Goal: Transaction & Acquisition: Purchase product/service

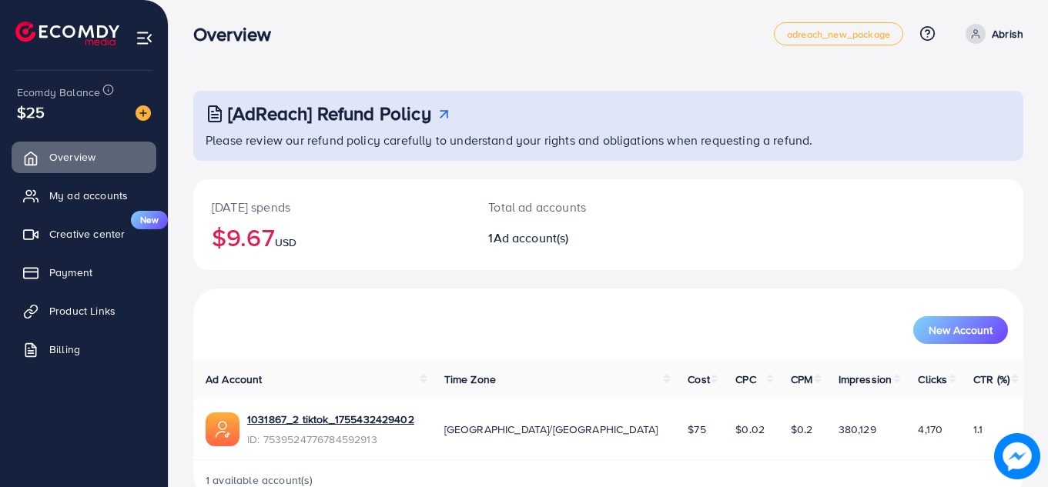
scroll to position [42, 0]
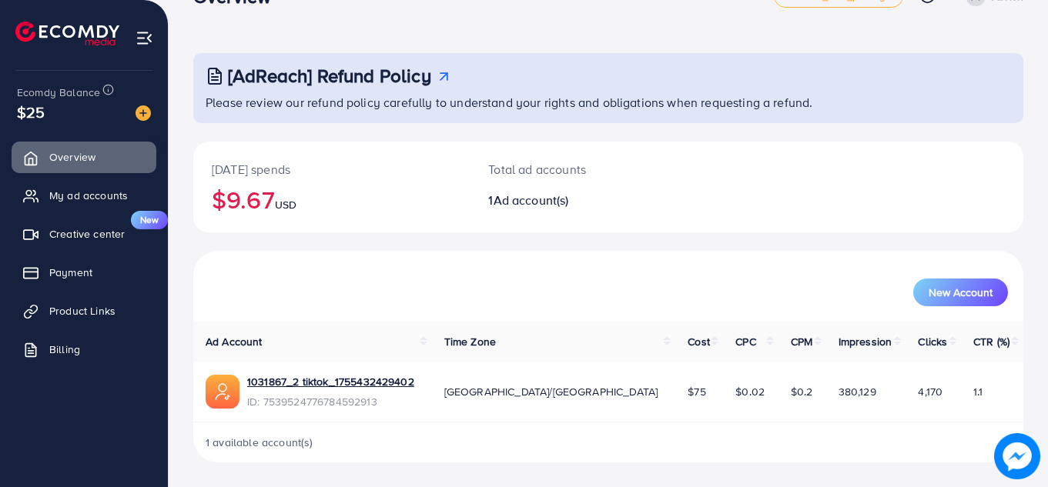
click at [1044, 79] on div "[AdReach] Refund Policy Please review our refund policy carefully to understand…" at bounding box center [608, 223] width 879 height 530
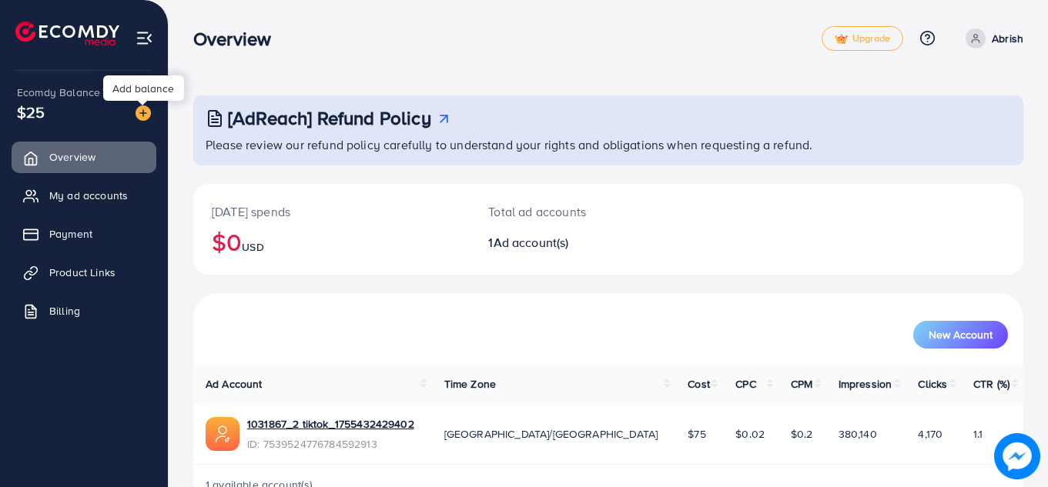
click at [140, 116] on img at bounding box center [143, 113] width 15 height 15
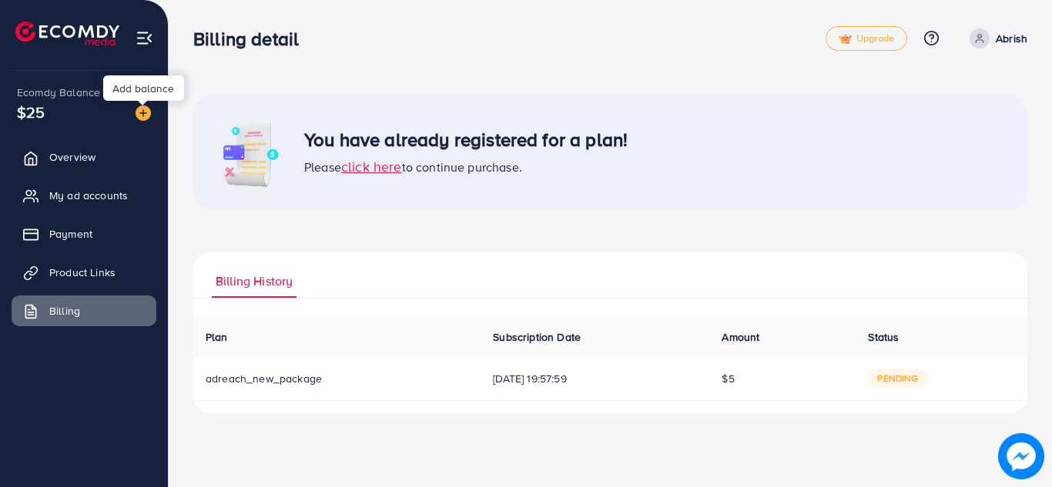
click at [144, 112] on img at bounding box center [143, 113] width 15 height 15
click at [907, 384] on span "pending" at bounding box center [897, 379] width 59 height 18
click at [534, 451] on div "Billing detail Upgrade Help Center Contact Support Plans and Pricing Term and p…" at bounding box center [526, 243] width 1052 height 487
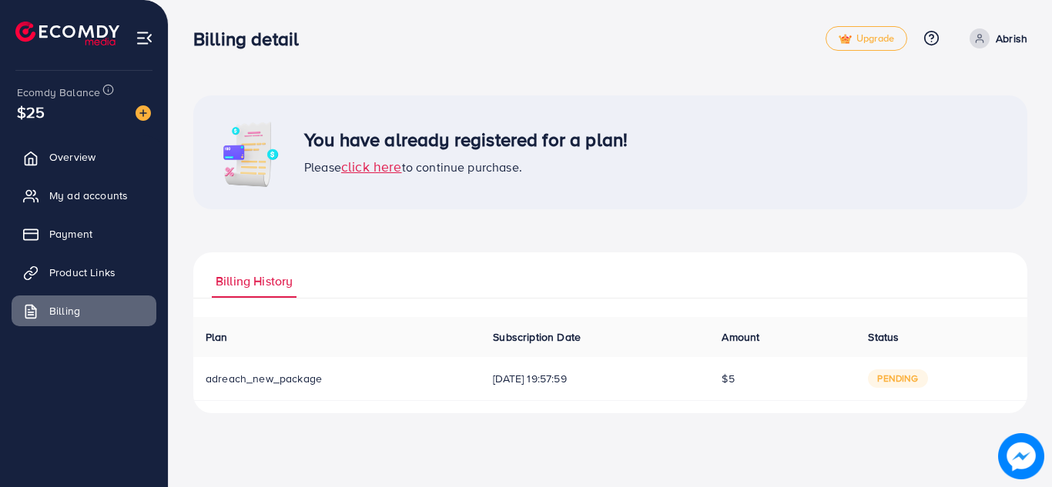
click at [371, 172] on span "click here" at bounding box center [371, 166] width 61 height 19
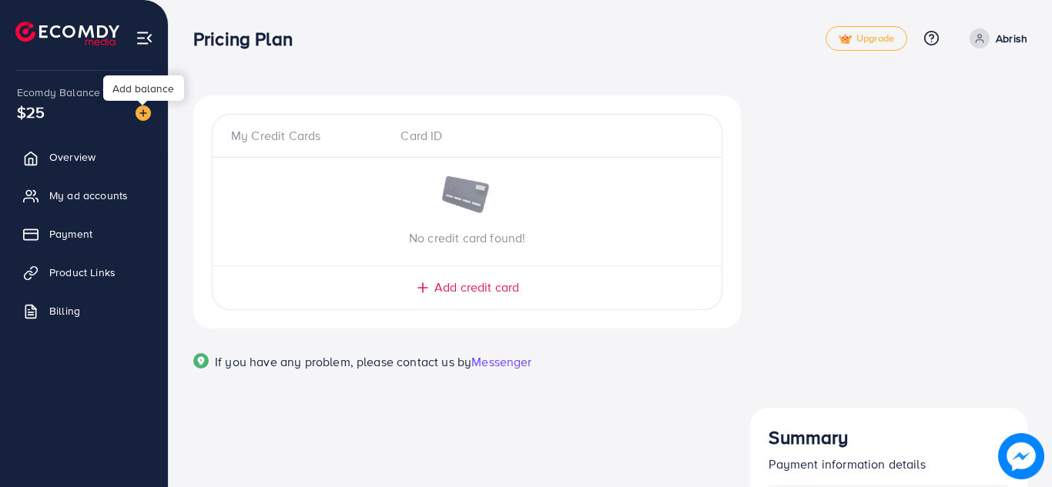
click at [142, 115] on img at bounding box center [143, 113] width 15 height 15
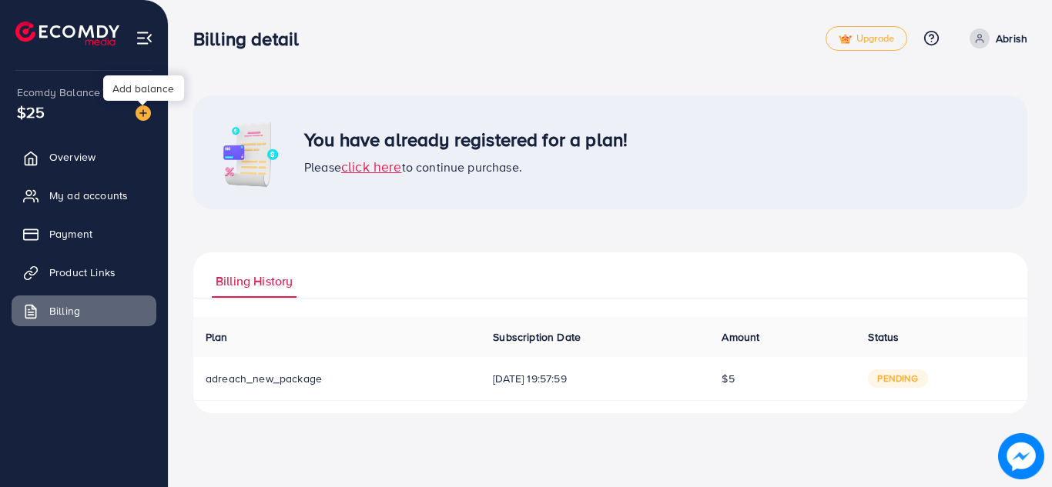
click at [142, 115] on img at bounding box center [143, 113] width 15 height 15
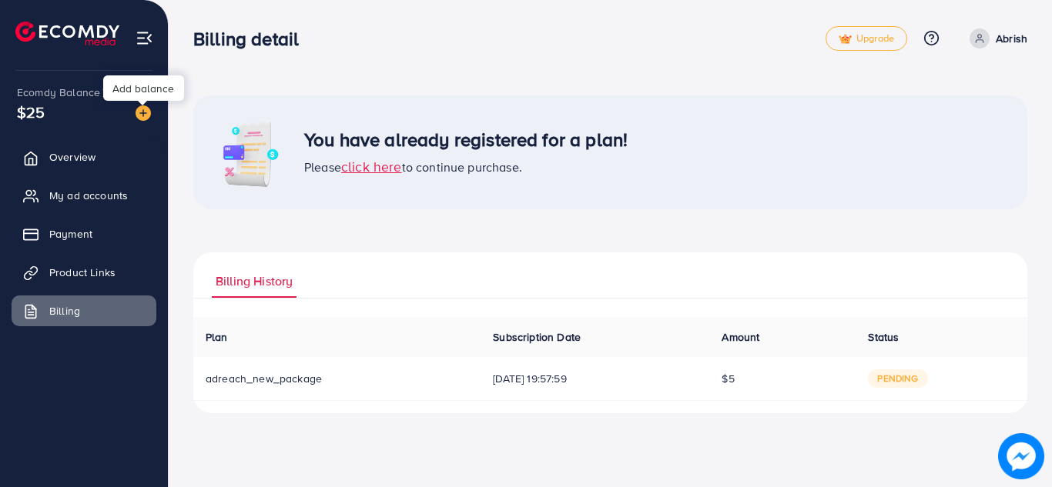
click at [142, 115] on img at bounding box center [143, 113] width 15 height 15
click at [381, 176] on div "Please click here to continue purchase." at bounding box center [465, 167] width 323 height 20
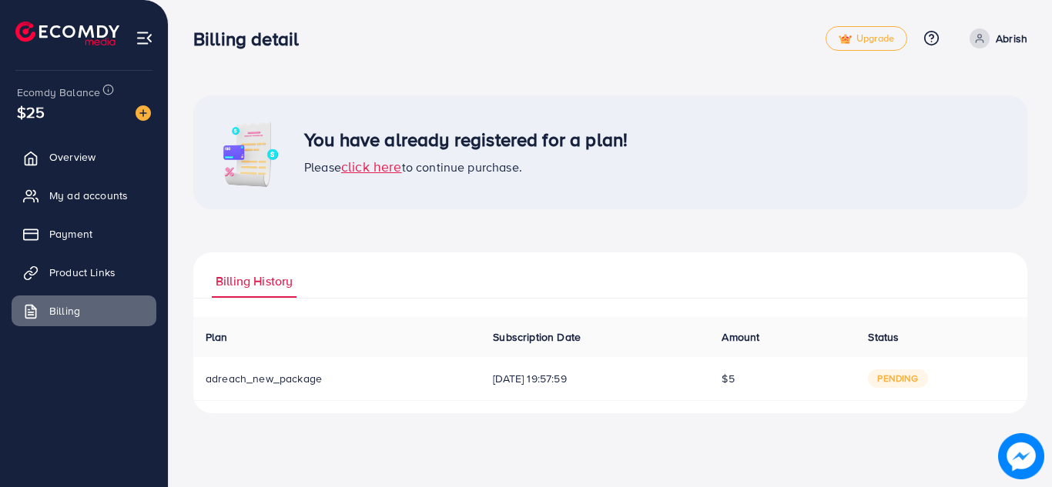
click at [382, 173] on span "click here" at bounding box center [371, 166] width 61 height 19
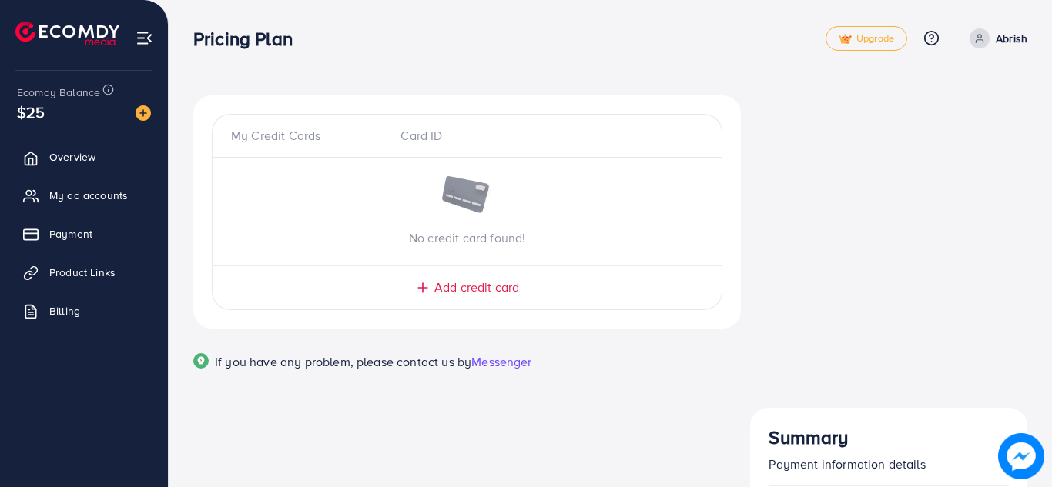
drag, startPoint x: 842, startPoint y: 192, endPoint x: 843, endPoint y: 199, distance: 7.7
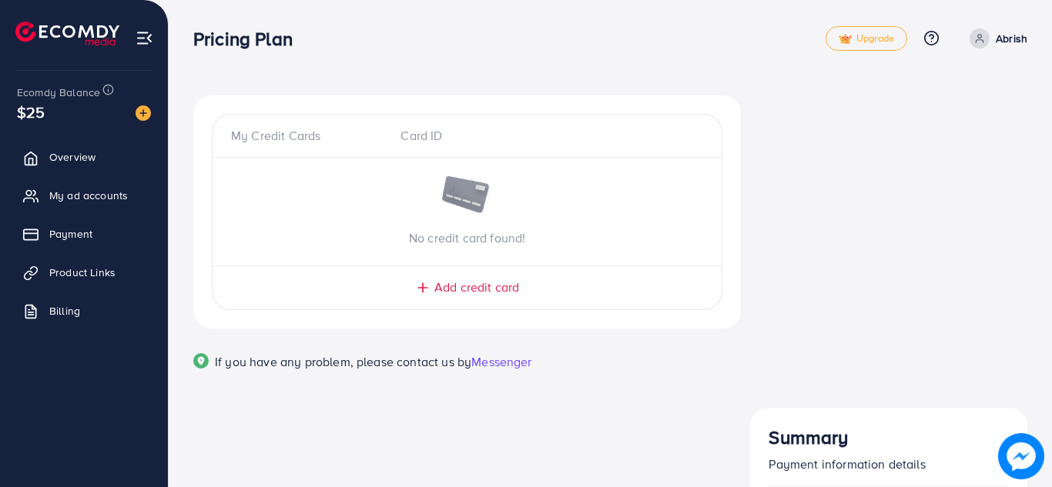
click at [469, 290] on span "Add credit card" at bounding box center [476, 288] width 85 height 18
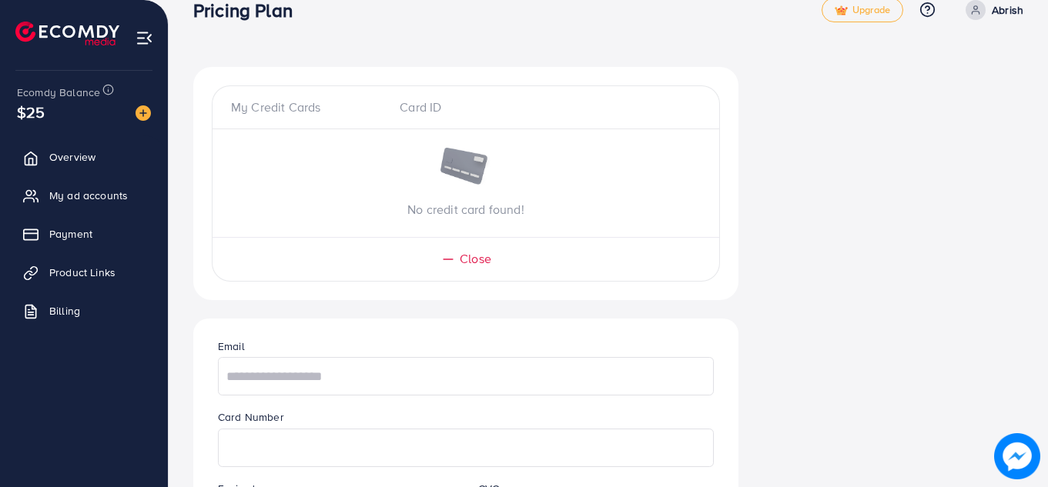
scroll to position [26, 0]
click at [289, 121] on div "My Credit Cards Card ID" at bounding box center [466, 116] width 507 height 31
click at [319, 368] on input "text" at bounding box center [466, 379] width 496 height 39
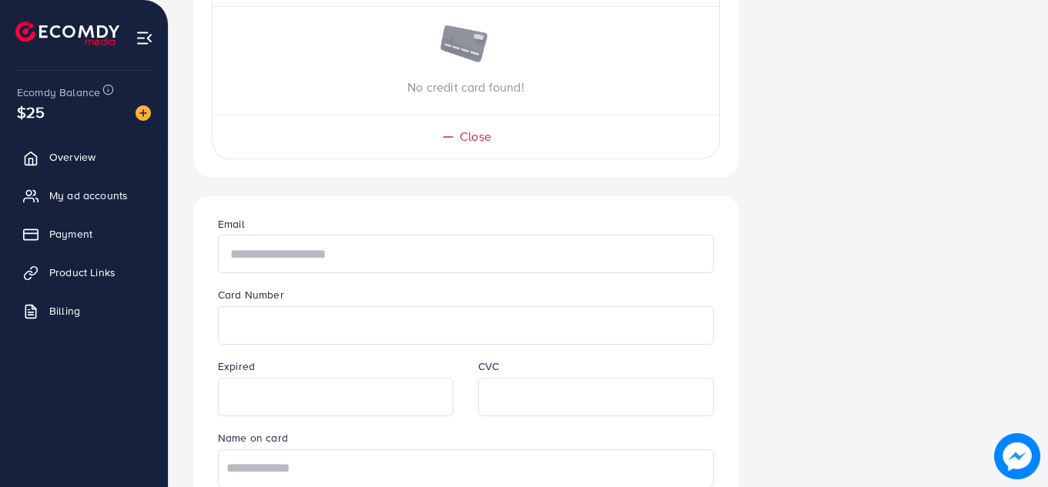
scroll to position [163, 0]
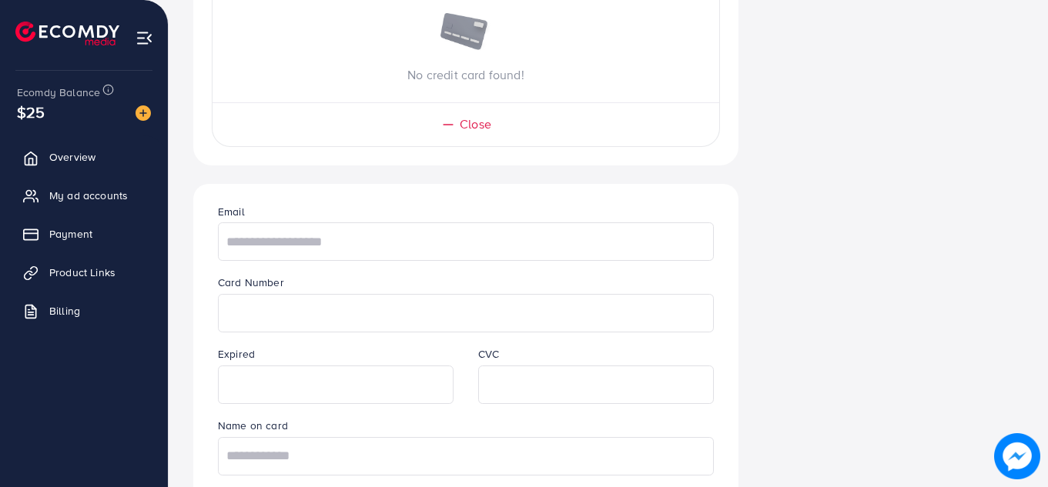
click at [1047, 187] on div "My Credit Cards Card ID No credit card found! Close Email Card Number Expired C…" at bounding box center [608, 420] width 879 height 1166
click at [276, 255] on input "text" at bounding box center [466, 242] width 496 height 39
paste input "**********"
type input "**********"
click at [353, 454] on input "text" at bounding box center [466, 456] width 496 height 39
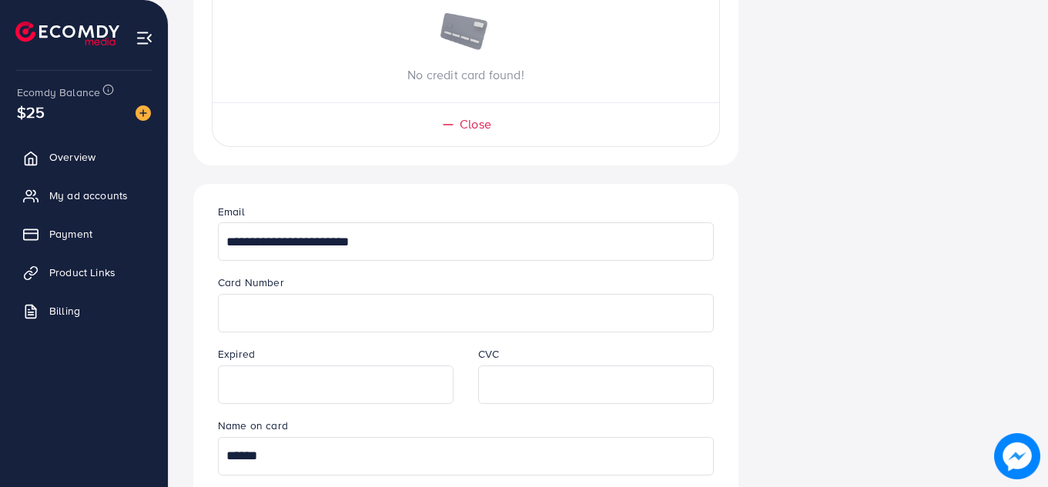
type input "******"
drag, startPoint x: 1047, startPoint y: 178, endPoint x: 1035, endPoint y: 238, distance: 61.3
click at [1035, 238] on div "**********" at bounding box center [608, 420] width 879 height 1166
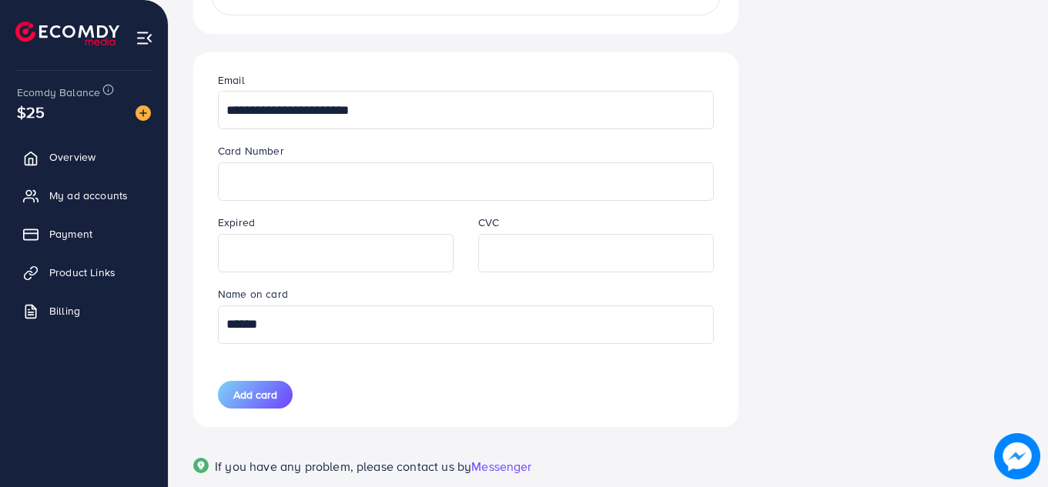
scroll to position [296, 0]
click at [1043, 395] on div "**********" at bounding box center [608, 287] width 879 height 1166
click at [253, 394] on span "Add card" at bounding box center [255, 393] width 44 height 15
click at [253, 391] on span "Add card" at bounding box center [255, 393] width 44 height 15
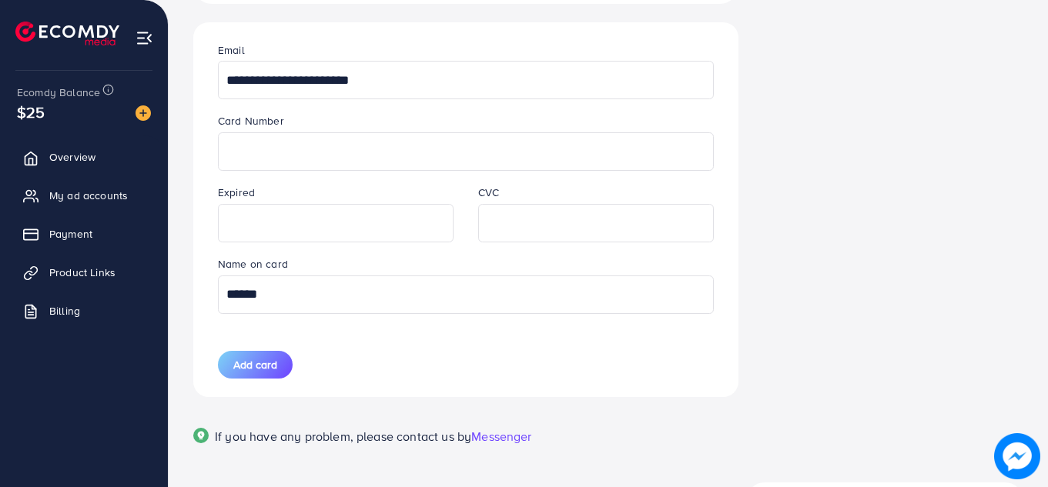
scroll to position [345, 0]
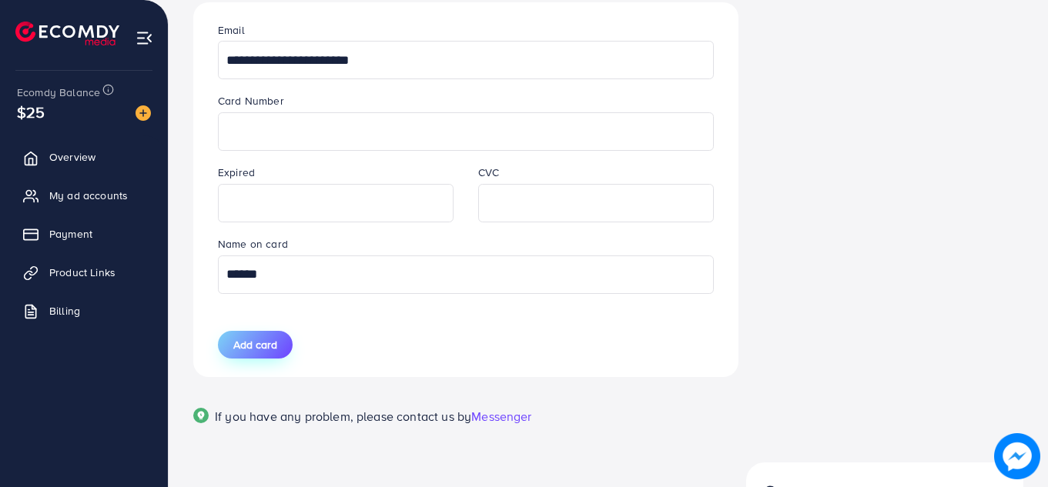
click at [259, 338] on span "Add card" at bounding box center [255, 344] width 44 height 15
click at [250, 350] on span "Add card" at bounding box center [255, 344] width 44 height 15
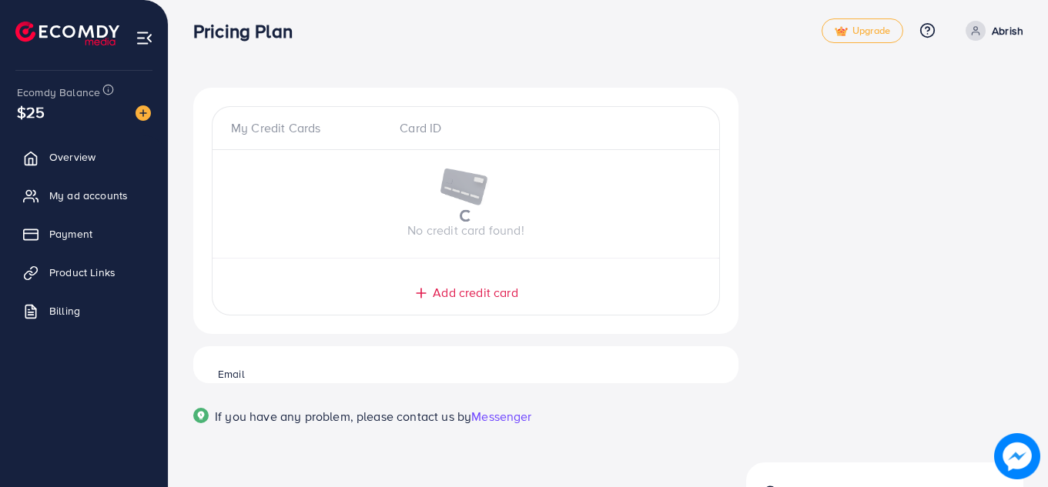
scroll to position [0, 0]
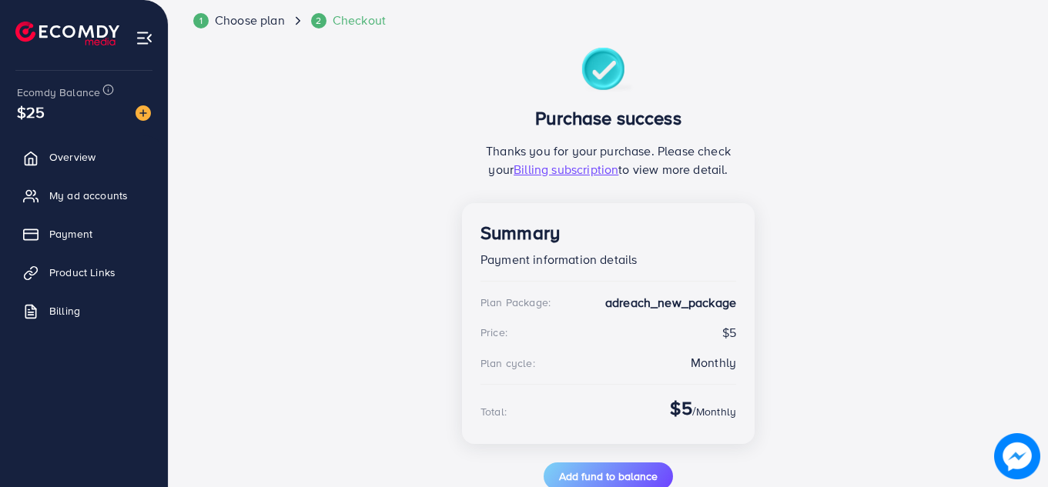
scroll to position [124, 0]
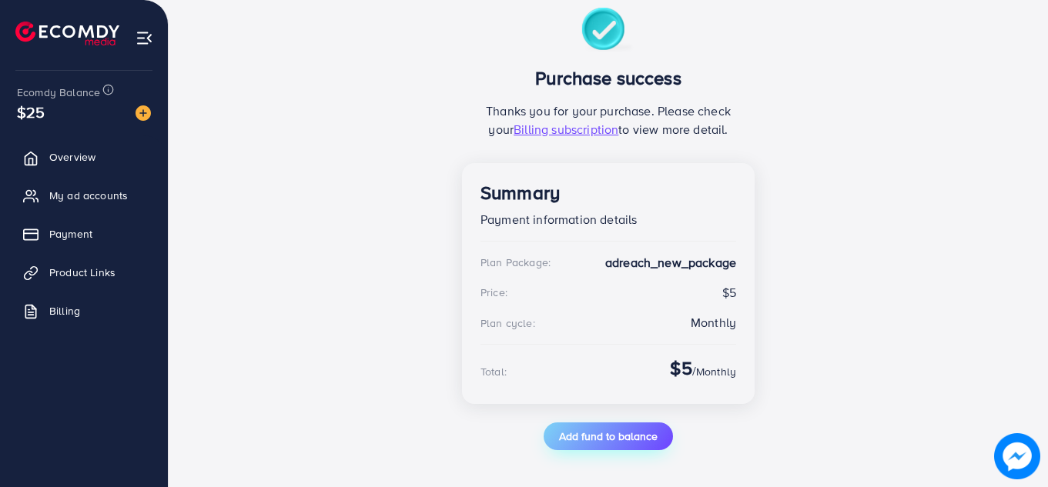
click at [593, 445] on button "Add fund to balance" at bounding box center [608, 437] width 129 height 28
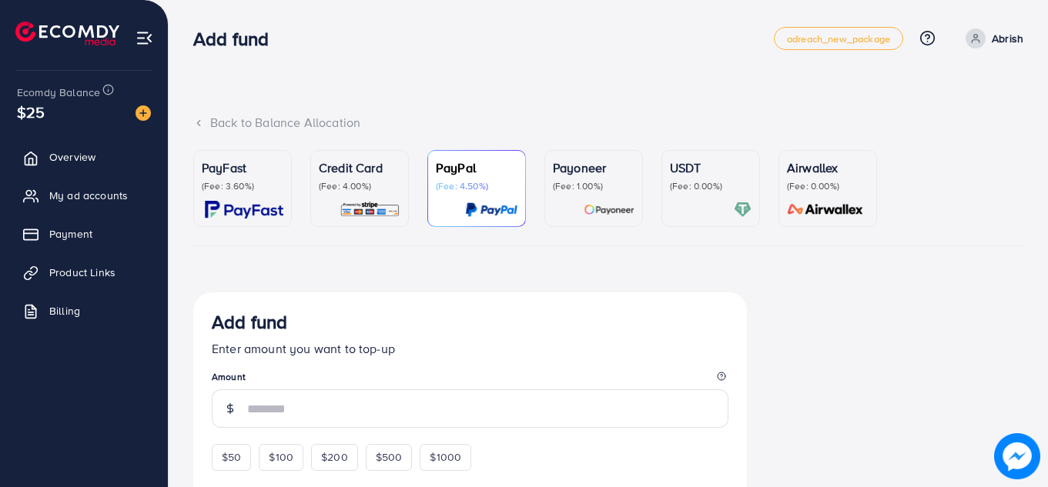
click at [222, 196] on div "PayFast (Fee: 3.60%)" at bounding box center [243, 189] width 82 height 60
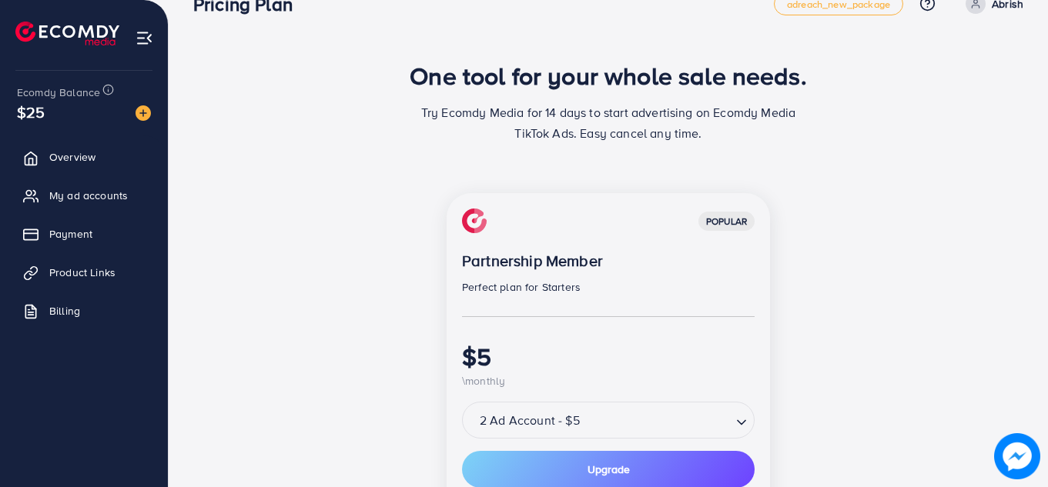
scroll to position [32, 0]
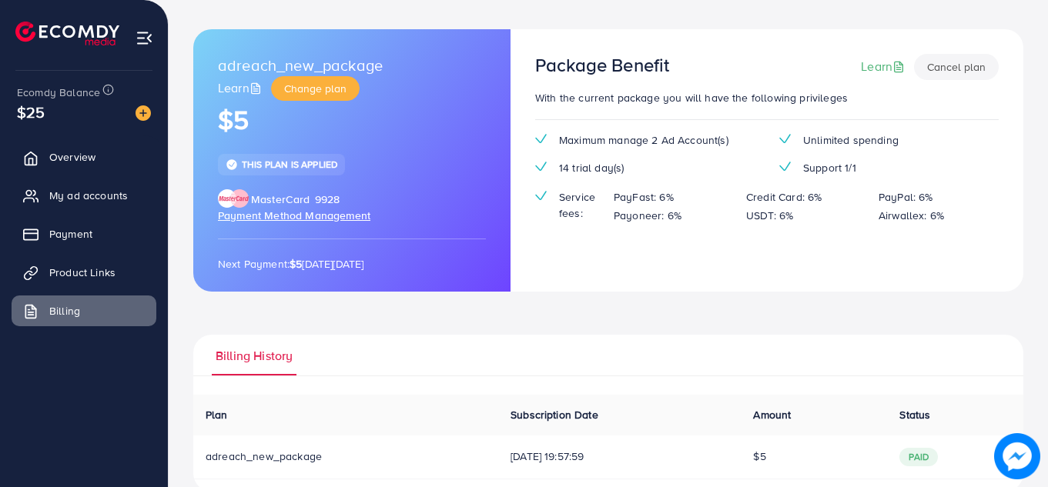
scroll to position [95, 0]
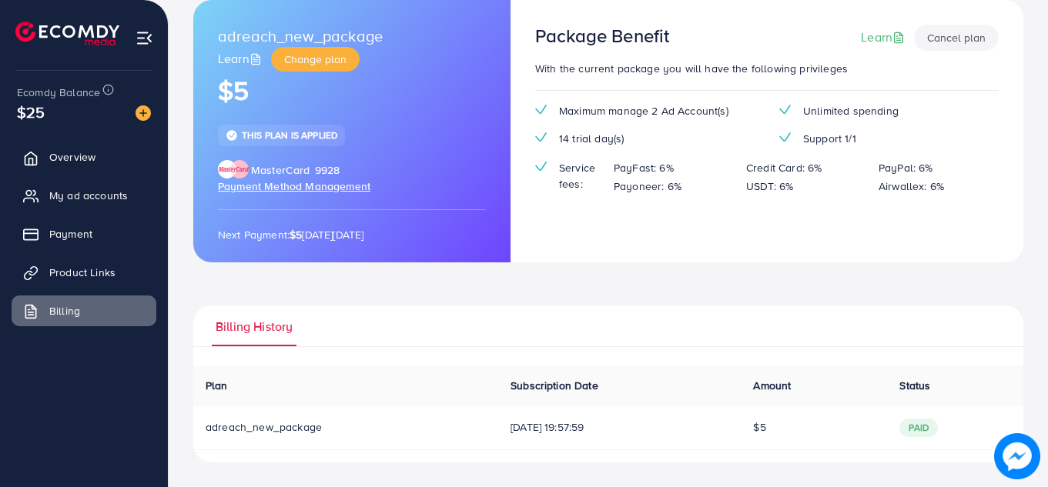
click at [547, 412] on td "26/08/2025, 19:57:59" at bounding box center [619, 429] width 243 height 44
click at [142, 113] on img at bounding box center [143, 113] width 15 height 15
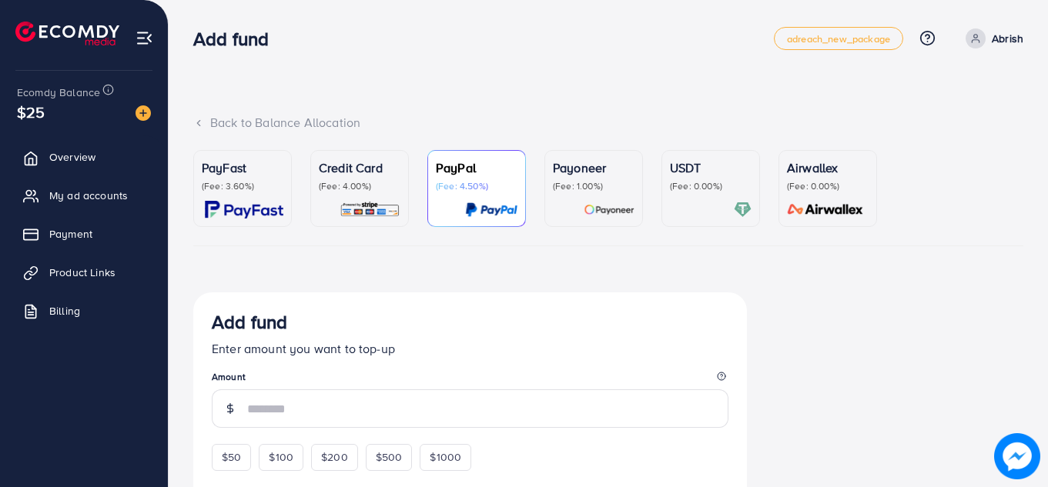
click at [260, 212] on img at bounding box center [244, 210] width 79 height 18
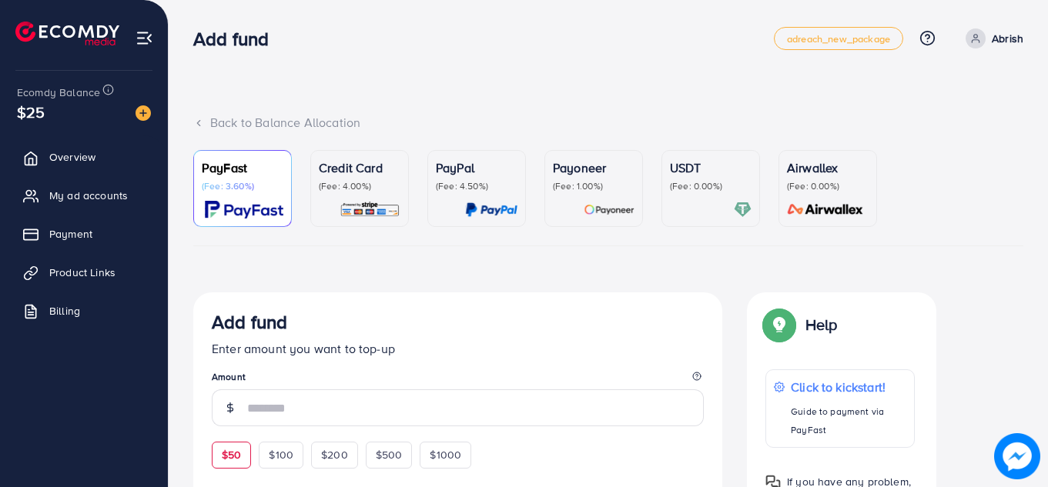
click at [234, 455] on span "$50" at bounding box center [231, 454] width 19 height 15
type input "**"
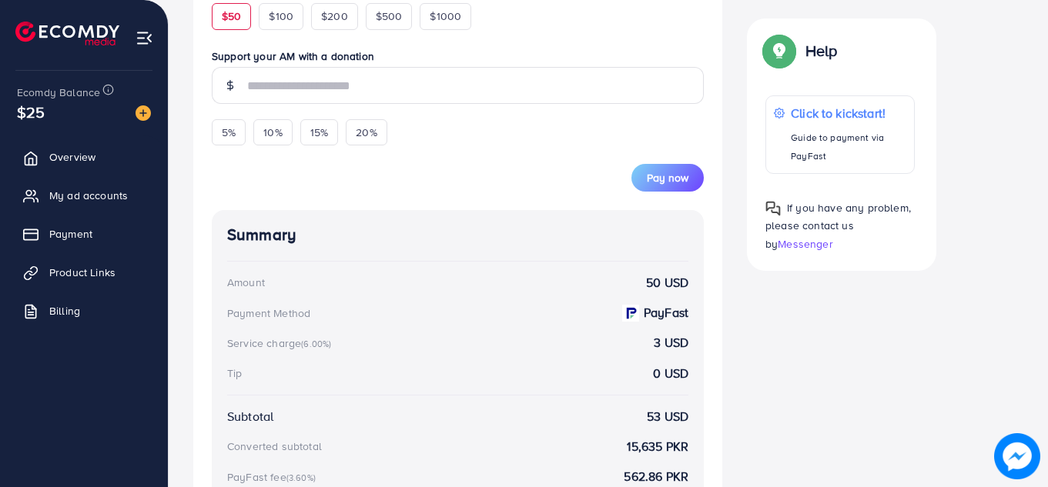
scroll to position [470, 0]
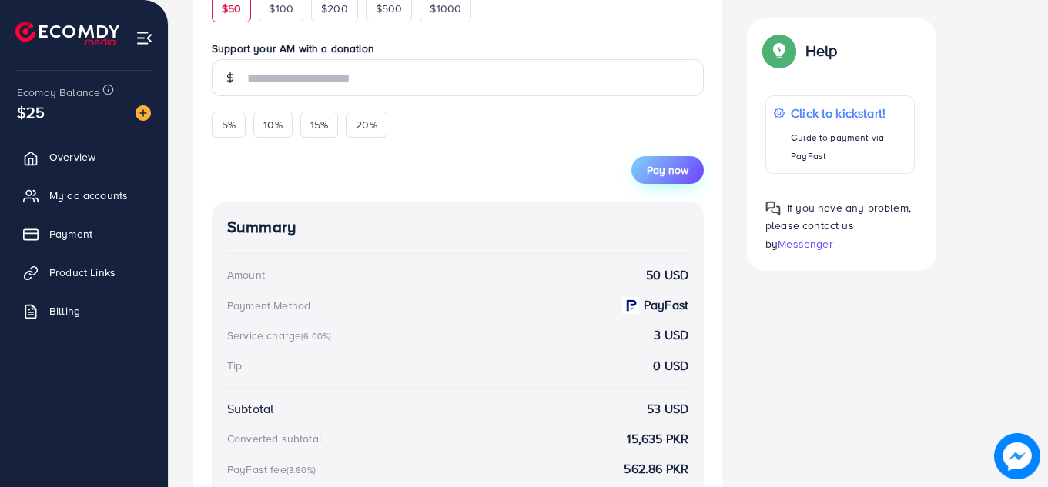
click at [665, 175] on span "Pay now" at bounding box center [668, 169] width 42 height 15
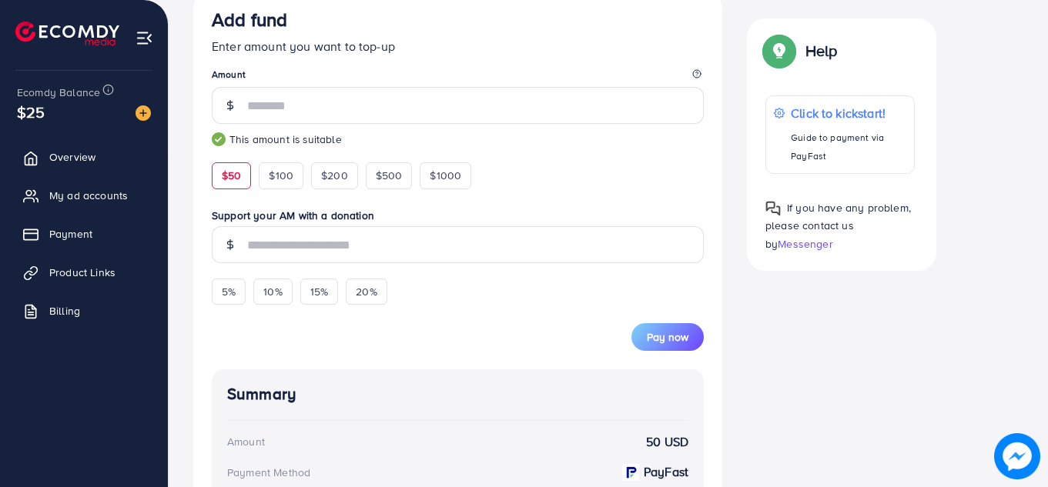
scroll to position [319, 0]
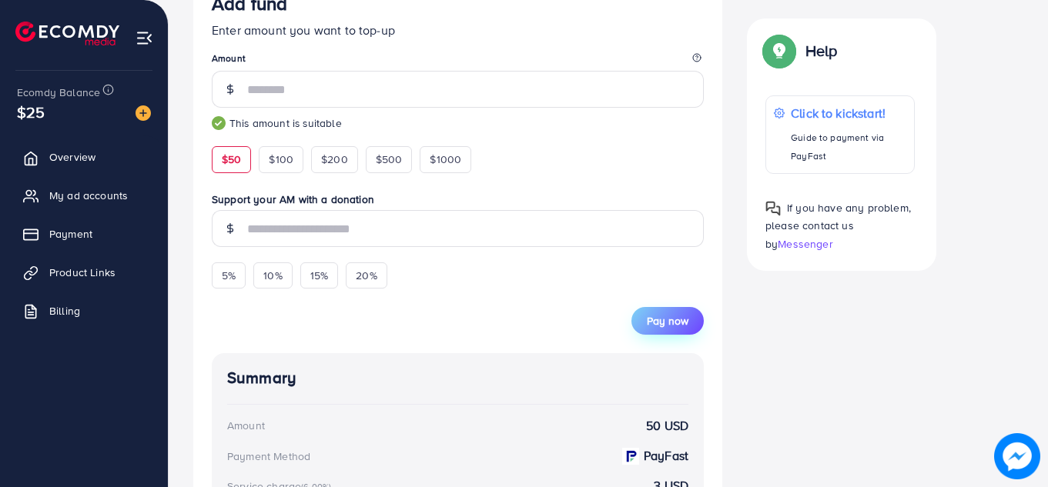
click at [660, 314] on span "Pay now" at bounding box center [668, 320] width 42 height 15
click at [678, 317] on span "Pay now" at bounding box center [668, 320] width 42 height 15
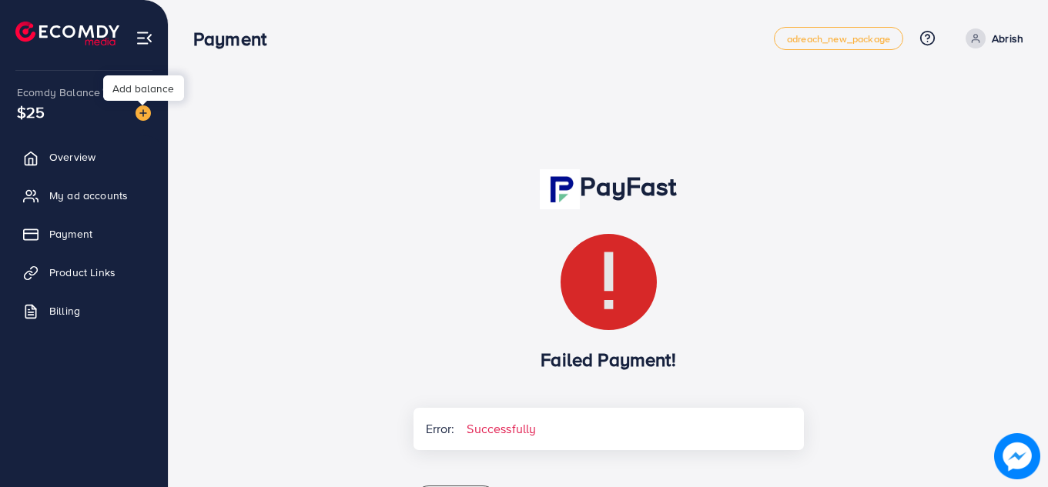
click at [143, 114] on img at bounding box center [143, 113] width 15 height 15
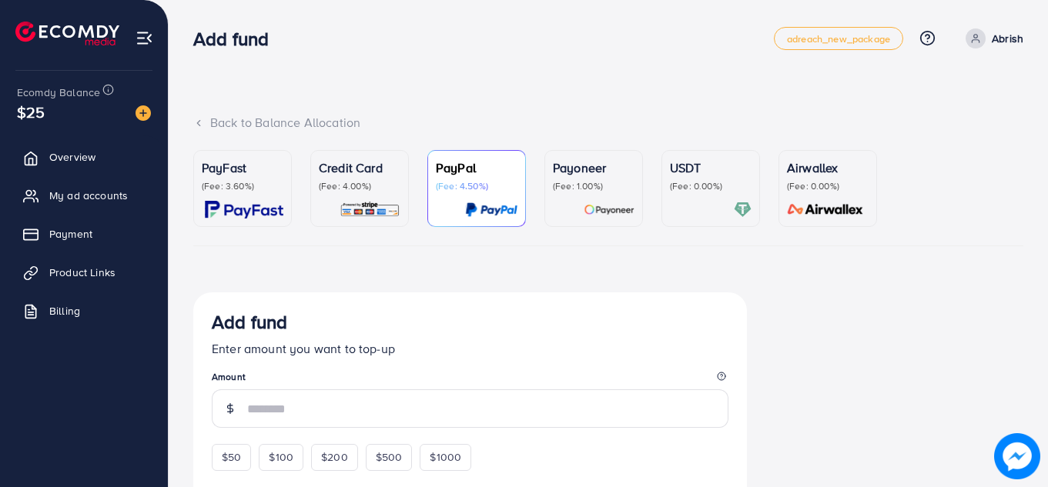
click at [230, 214] on img at bounding box center [244, 210] width 79 height 18
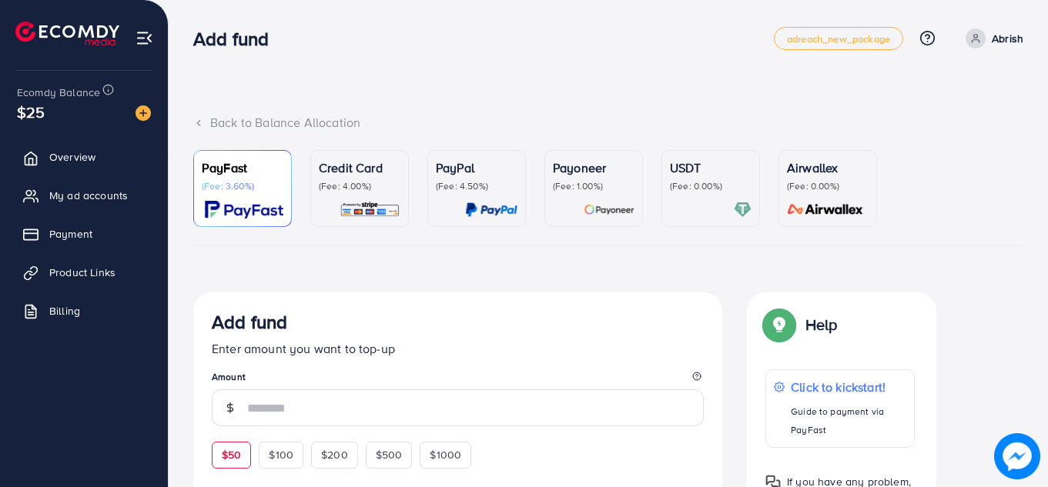
click at [229, 453] on span "$50" at bounding box center [231, 454] width 19 height 15
type input "**"
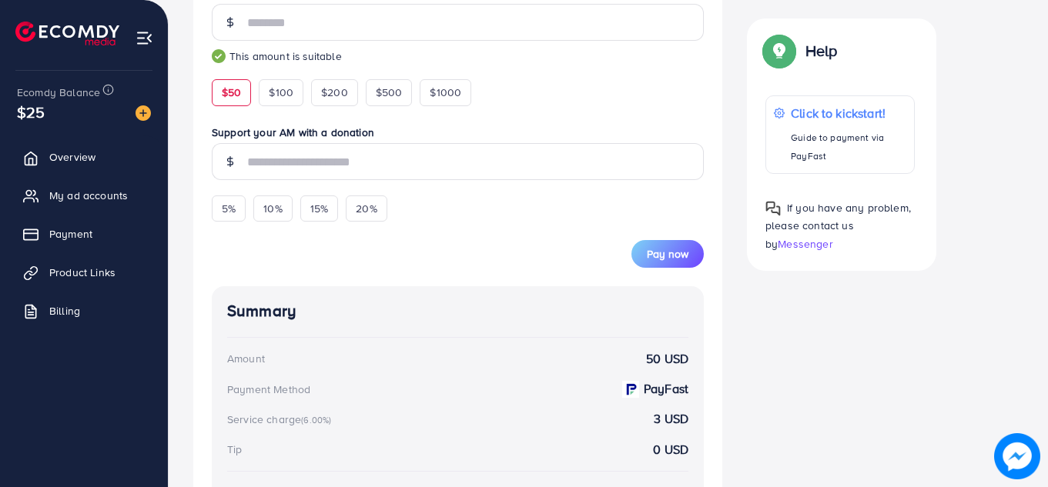
scroll to position [383, 0]
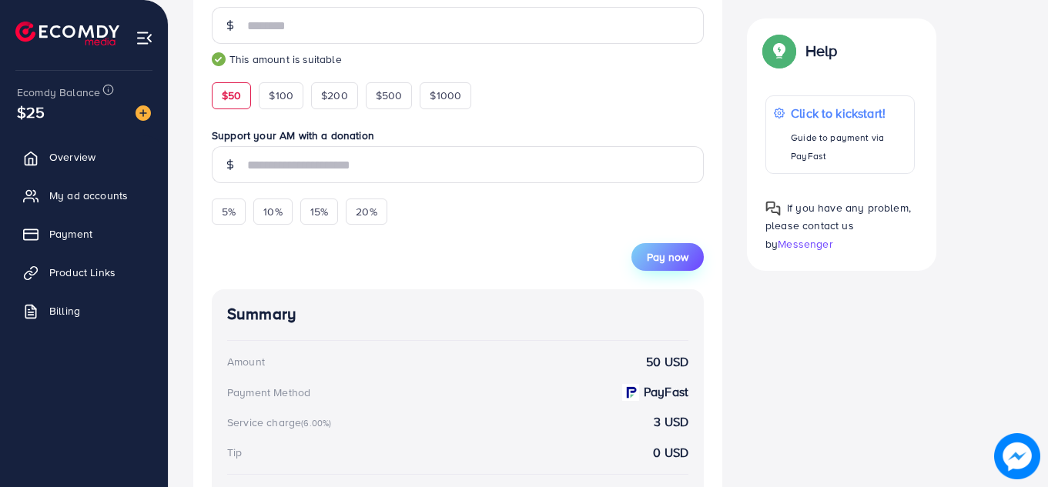
click at [675, 252] on span "Pay now" at bounding box center [668, 257] width 42 height 15
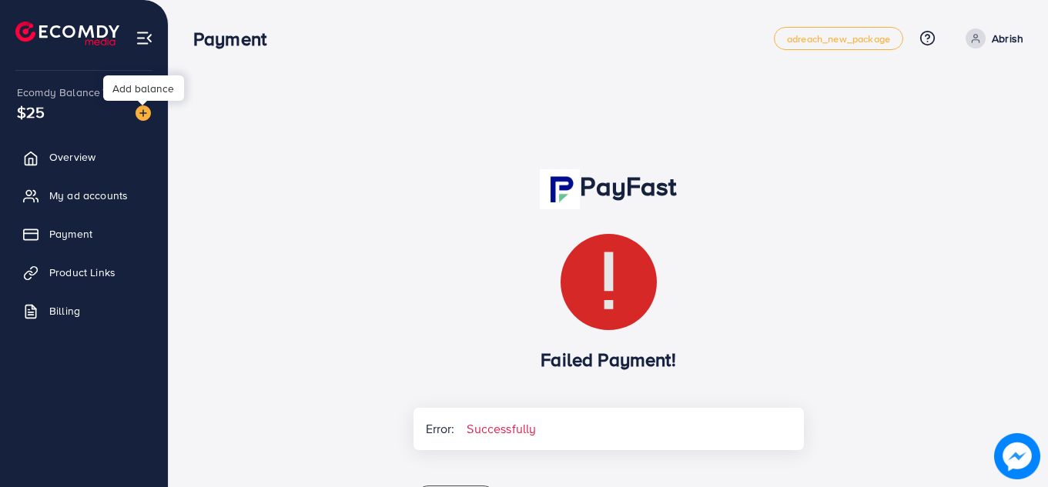
click at [144, 112] on img at bounding box center [143, 113] width 15 height 15
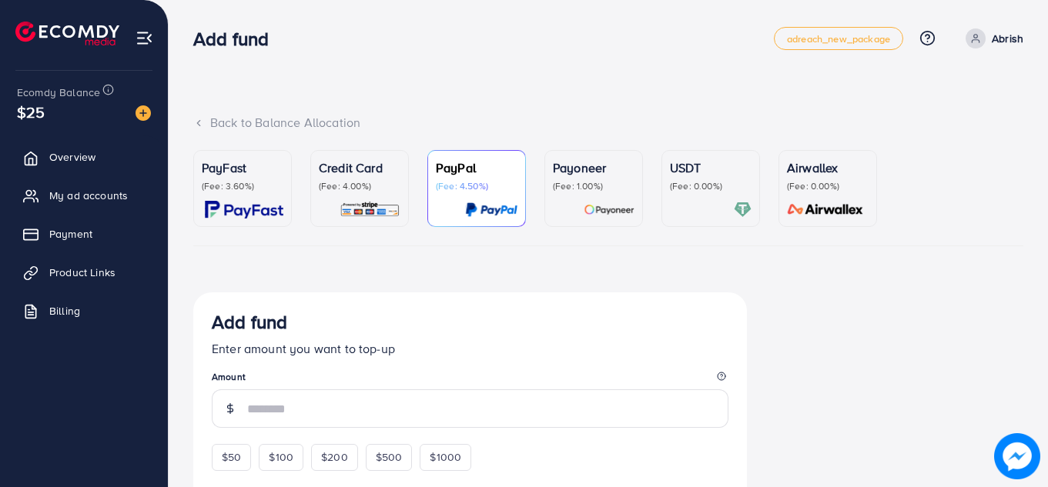
click at [235, 173] on p "PayFast" at bounding box center [243, 168] width 82 height 18
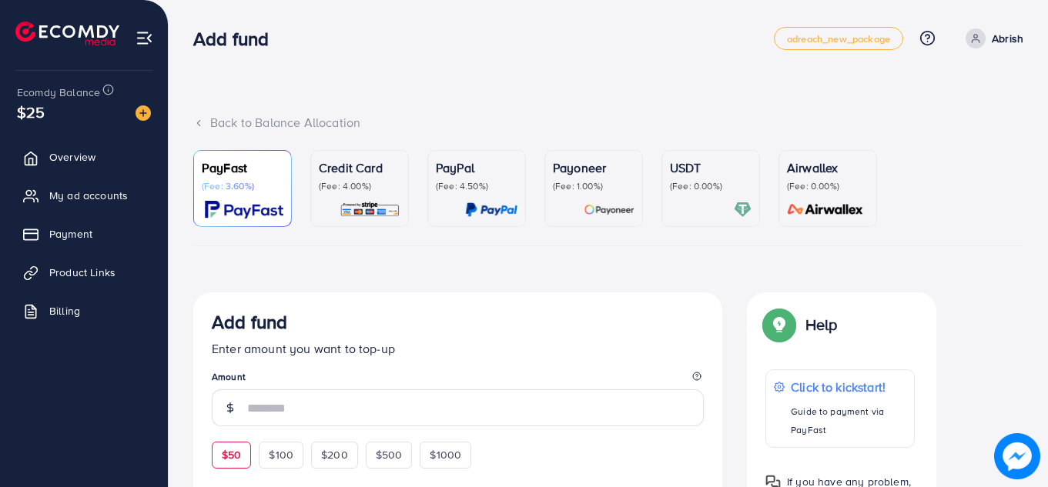
click at [238, 456] on span "$50" at bounding box center [231, 454] width 19 height 15
type input "**"
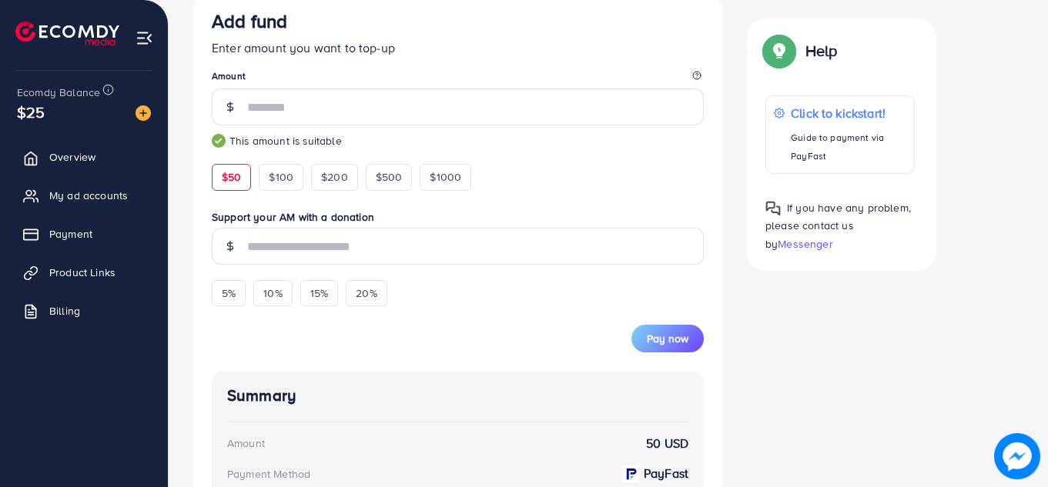
scroll to position [304, 0]
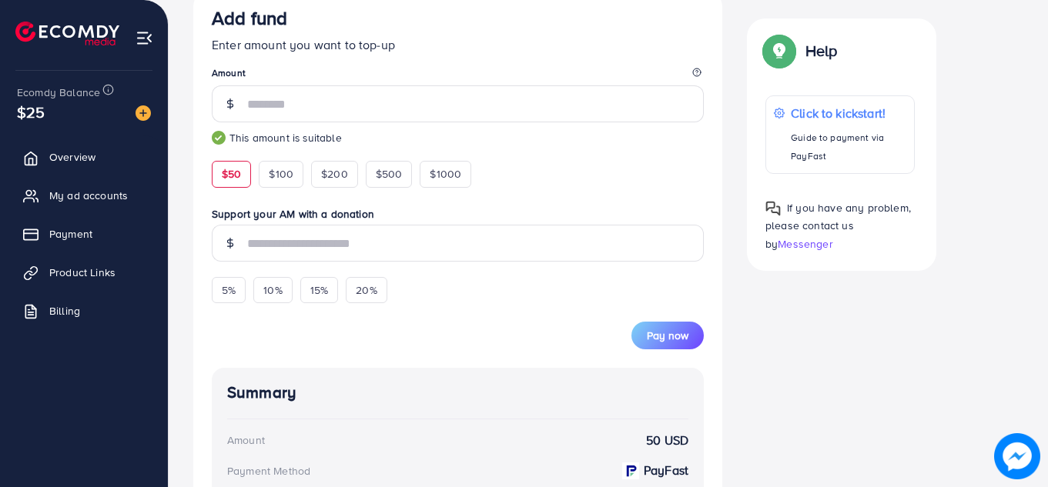
click at [1036, 190] on div "Back to Balance Allocation PayFast (Fee: 3.60%) Credit Card (Fee: 4.00%) PayPal…" at bounding box center [608, 259] width 879 height 1127
click at [686, 336] on span "Pay now" at bounding box center [668, 335] width 42 height 15
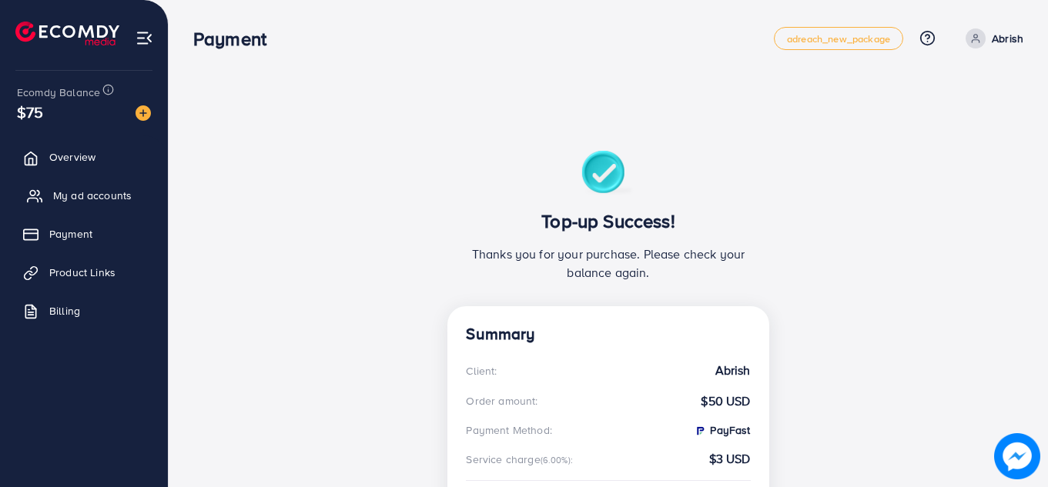
click at [84, 191] on span "My ad accounts" at bounding box center [92, 195] width 79 height 15
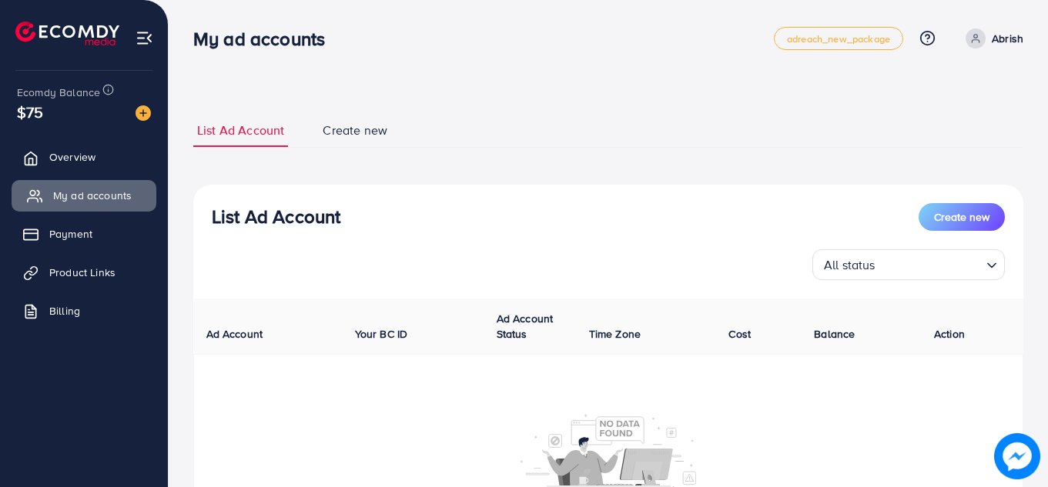
click at [89, 201] on span "My ad accounts" at bounding box center [92, 195] width 79 height 15
click at [87, 187] on link "My ad accounts" at bounding box center [84, 195] width 145 height 31
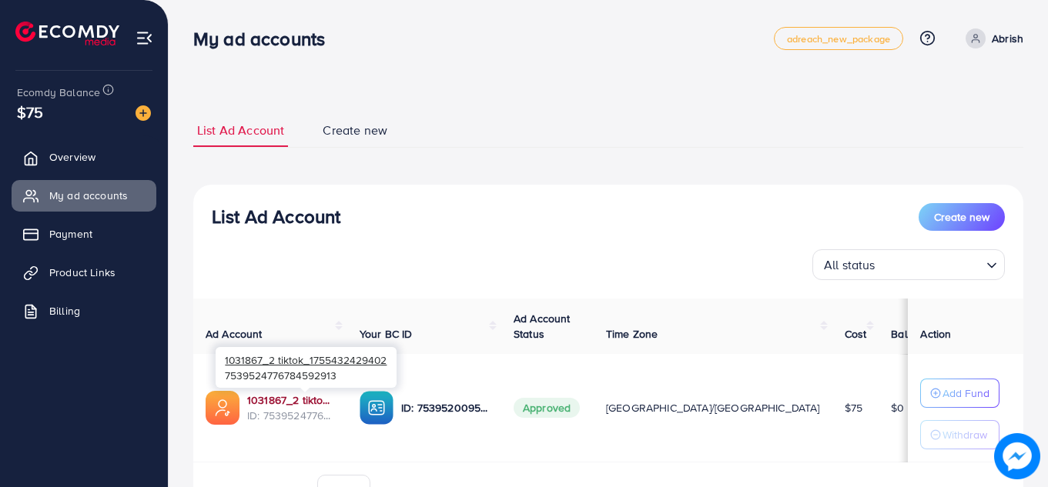
click at [286, 400] on link "1031867_2 tiktok_1755432429402" at bounding box center [291, 400] width 88 height 15
click at [295, 401] on link "1031867_2 tiktok_1755432429402" at bounding box center [291, 400] width 88 height 15
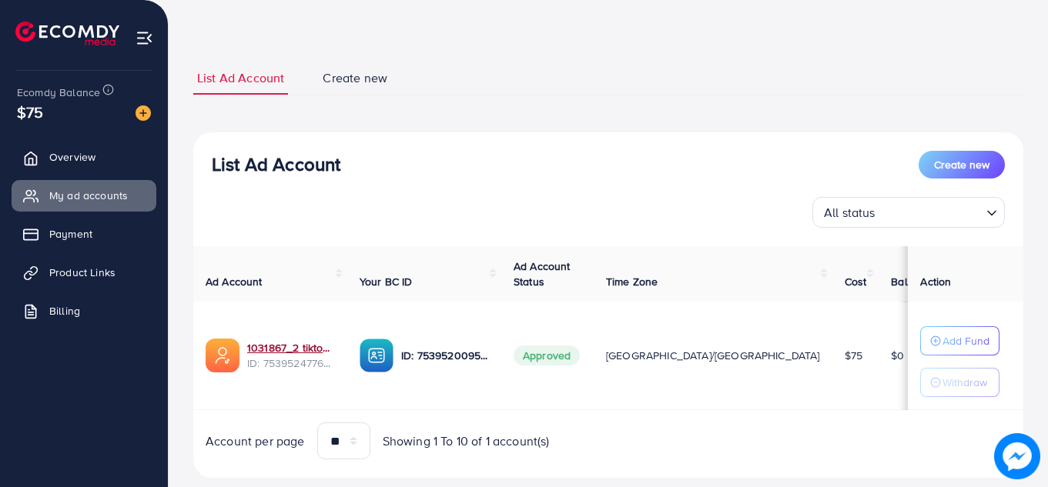
scroll to position [86, 0]
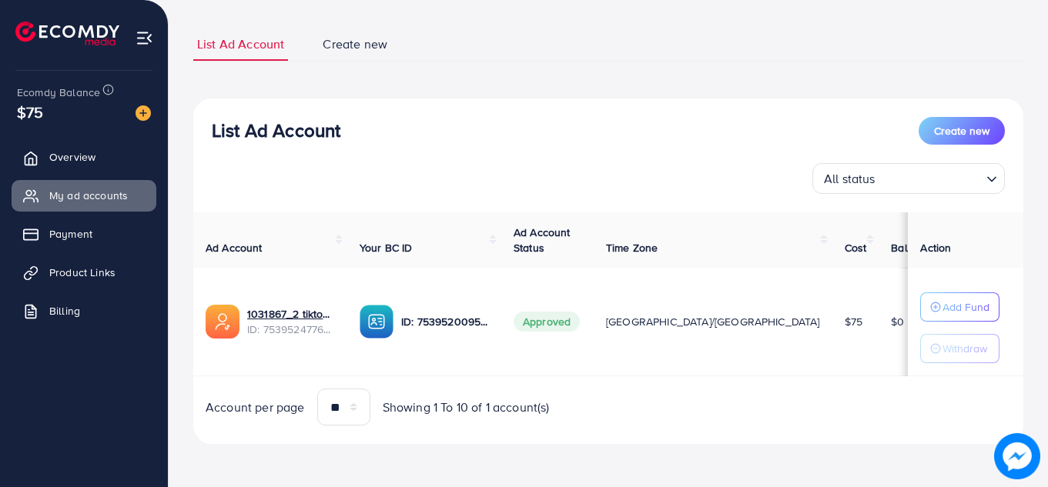
click at [1040, 284] on div "**********" at bounding box center [608, 201] width 879 height 574
click at [950, 303] on p "Add Fund" at bounding box center [966, 307] width 47 height 18
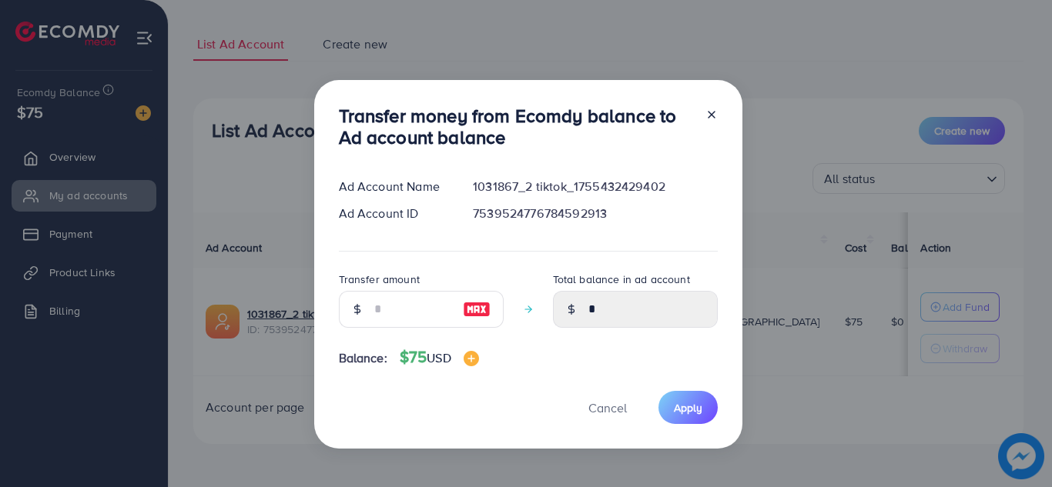
click at [374, 313] on div at bounding box center [421, 309] width 165 height 37
click at [399, 311] on input "number" at bounding box center [412, 309] width 77 height 37
type input "*"
type input "****"
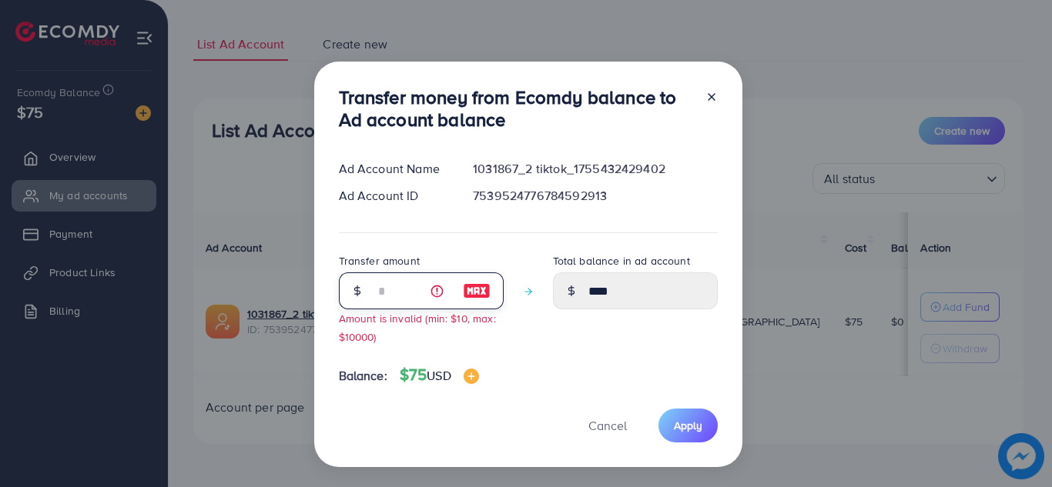
type input "**"
type input "*****"
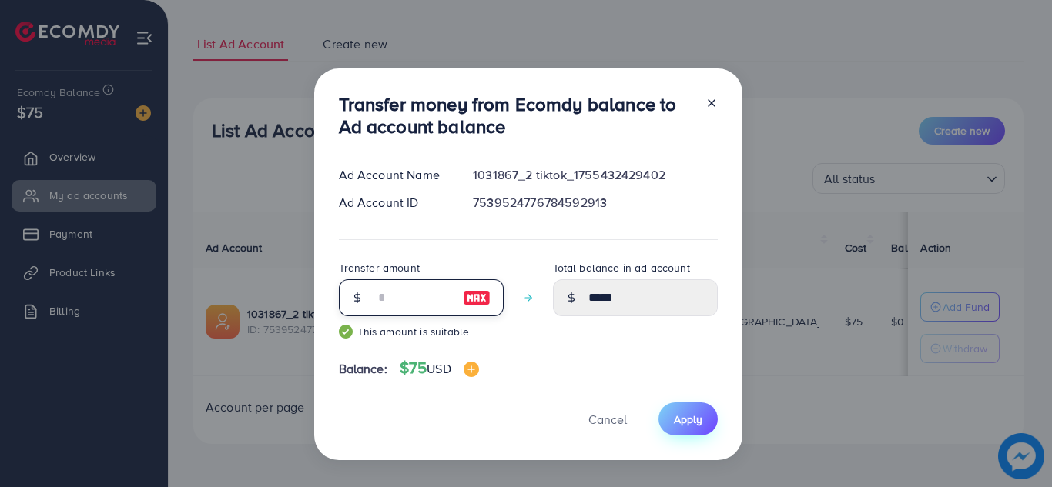
type input "**"
click at [699, 421] on span "Apply" at bounding box center [688, 419] width 28 height 15
click at [689, 416] on span "Apply" at bounding box center [688, 419] width 28 height 15
